Goal: Task Accomplishment & Management: Manage account settings

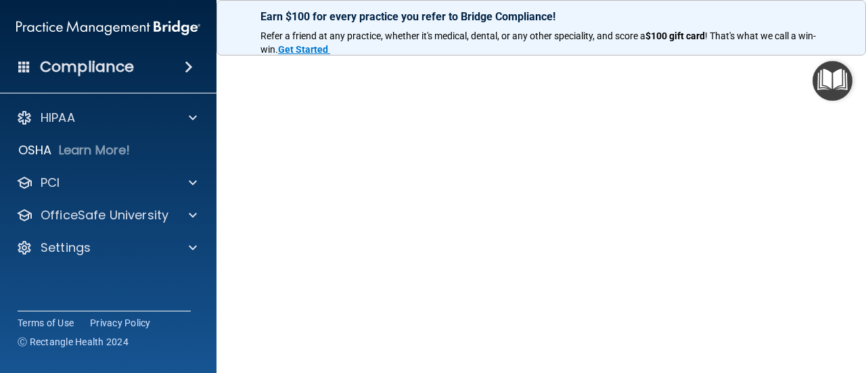
scroll to position [230, 0]
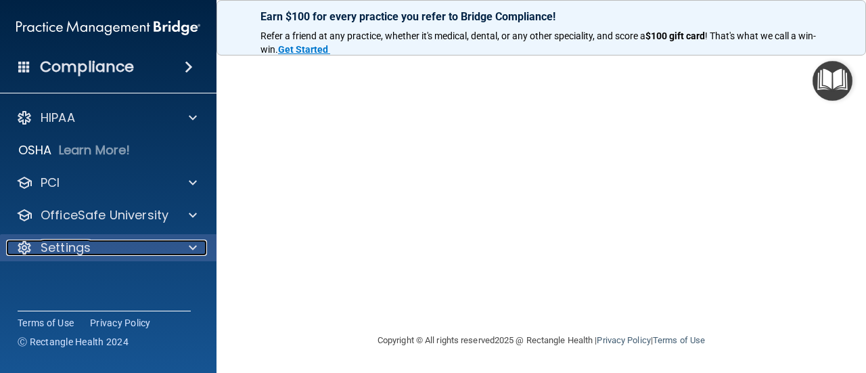
click at [122, 250] on div "Settings" at bounding box center [90, 248] width 168 height 16
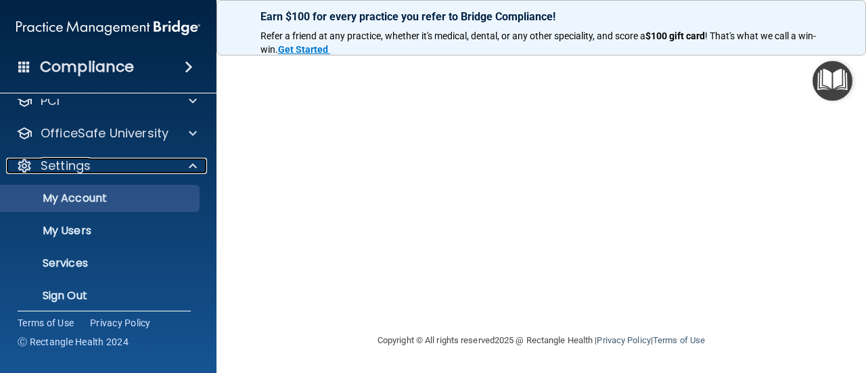
scroll to position [91, 0]
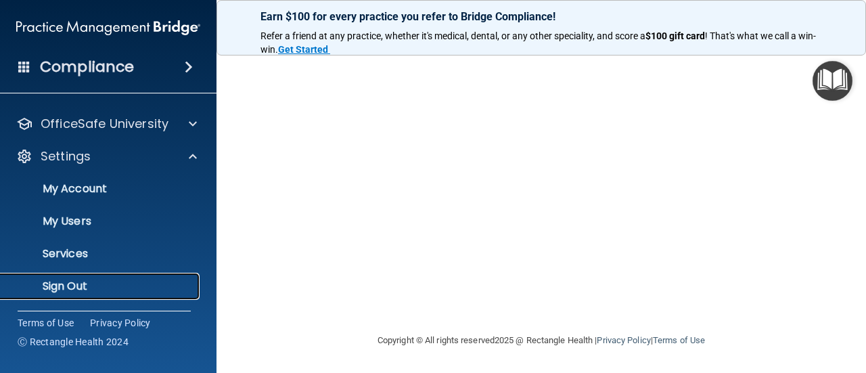
click at [79, 284] on p "Sign Out" at bounding box center [101, 287] width 185 height 14
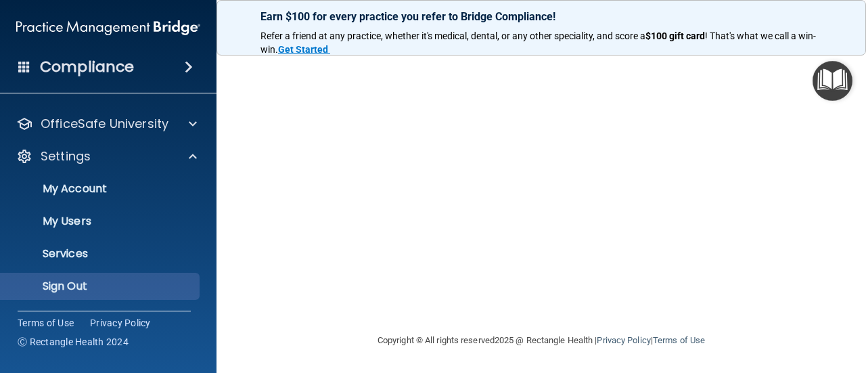
scroll to position [112, 0]
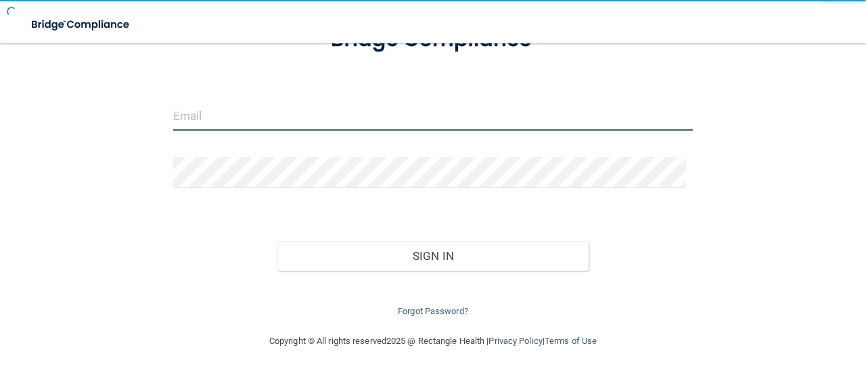
type input "[PERSON_NAME][EMAIL_ADDRESS][DOMAIN_NAME]"
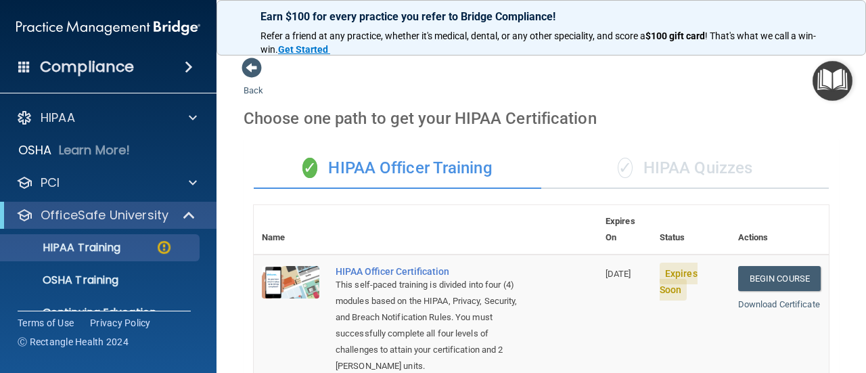
scroll to position [203, 0]
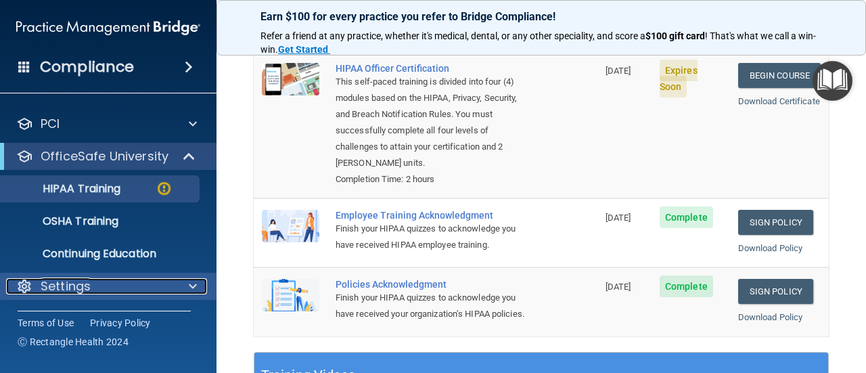
click at [94, 287] on div "Settings" at bounding box center [90, 286] width 168 height 16
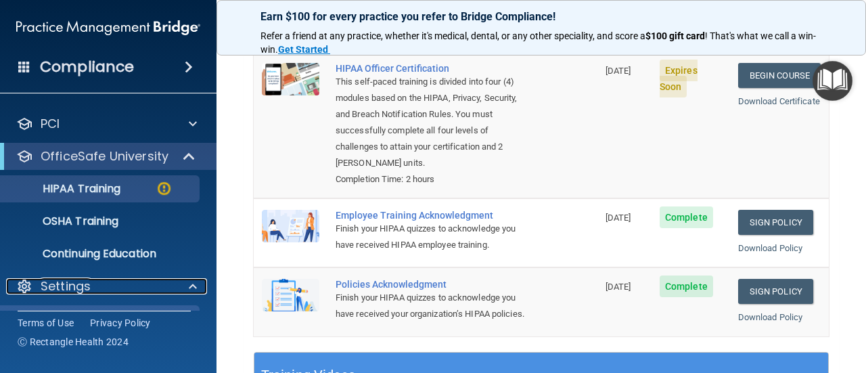
scroll to position [189, 0]
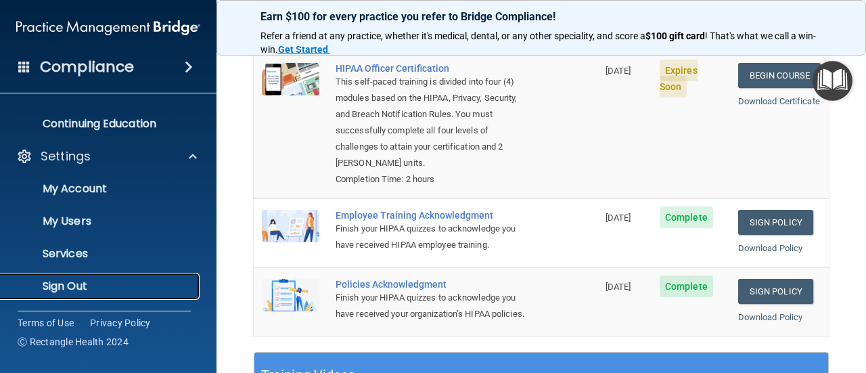
click at [78, 283] on p "Sign Out" at bounding box center [101, 287] width 185 height 14
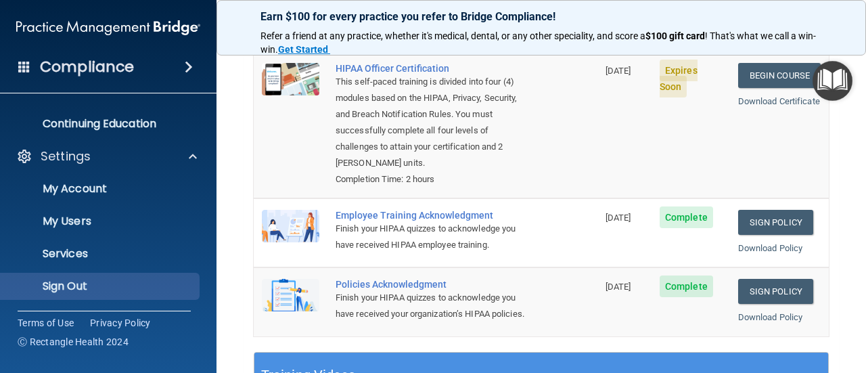
scroll to position [112, 0]
